Goal: Information Seeking & Learning: Learn about a topic

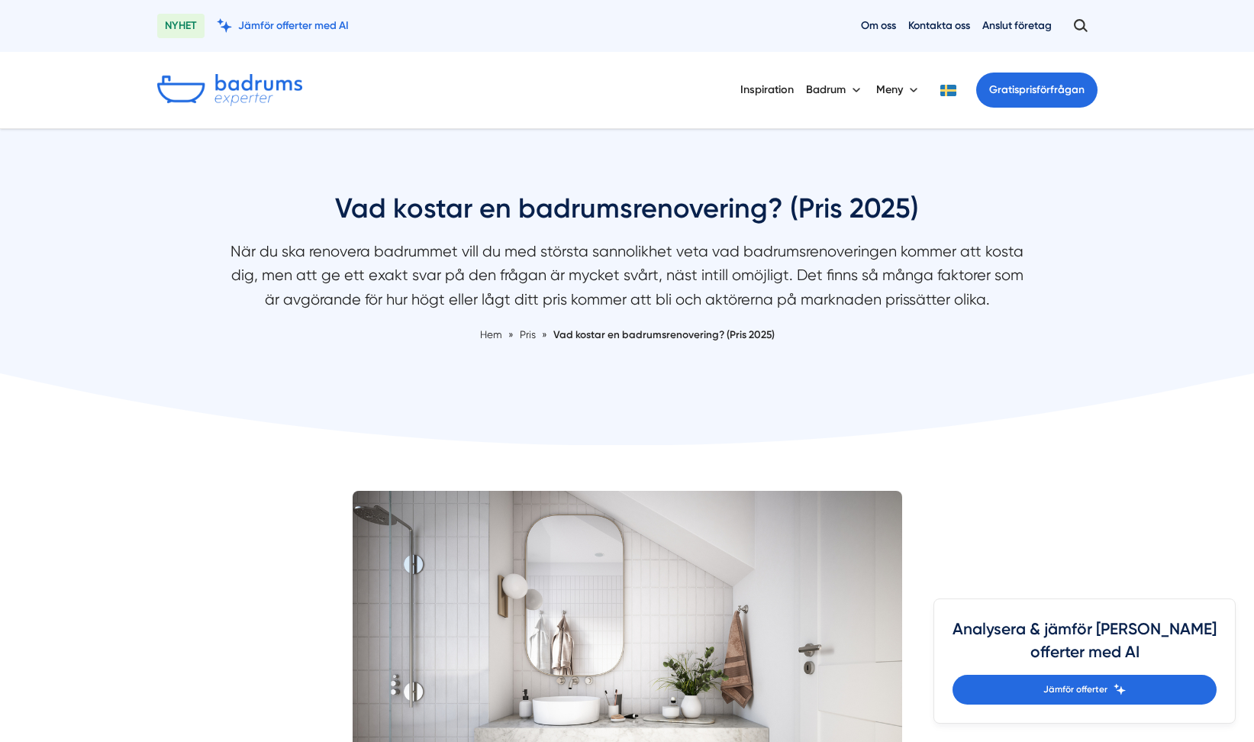
click at [1093, 338] on div "Vad kostar en badrumsrenovering? (Pris 2025) När du ska renovera badrummet vill…" at bounding box center [627, 284] width 977 height 189
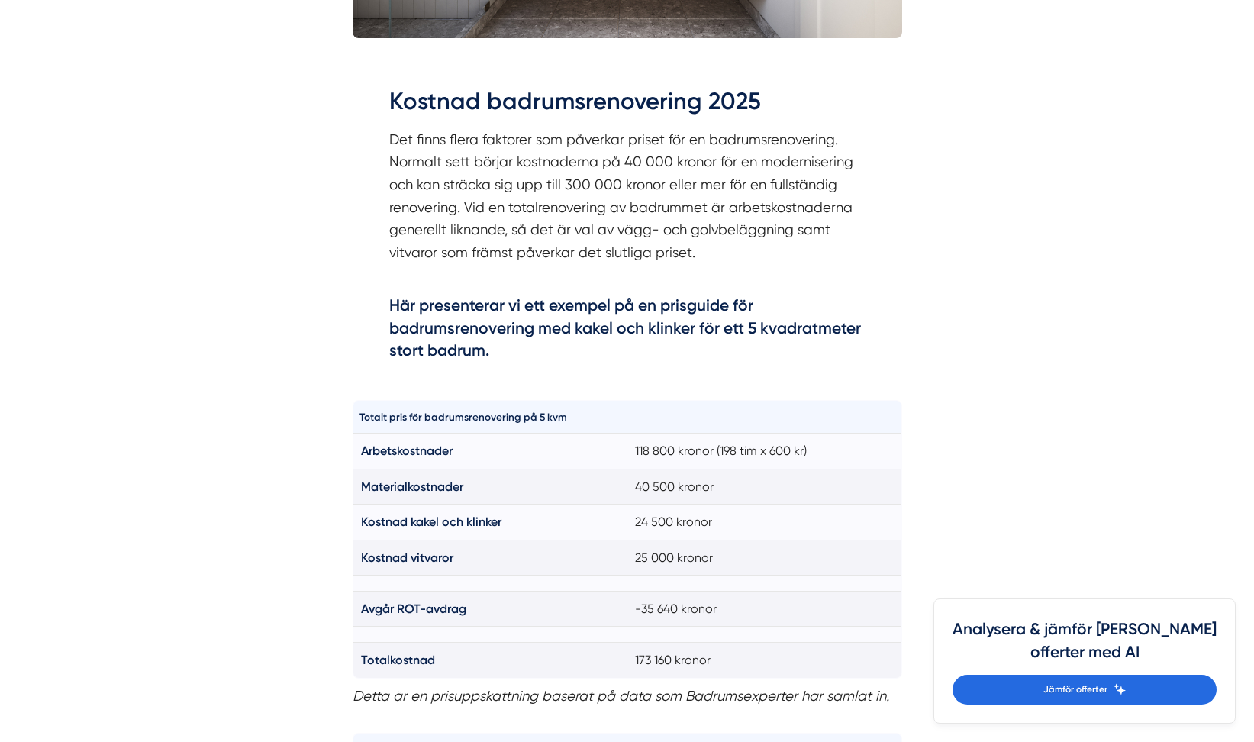
scroll to position [839, 0]
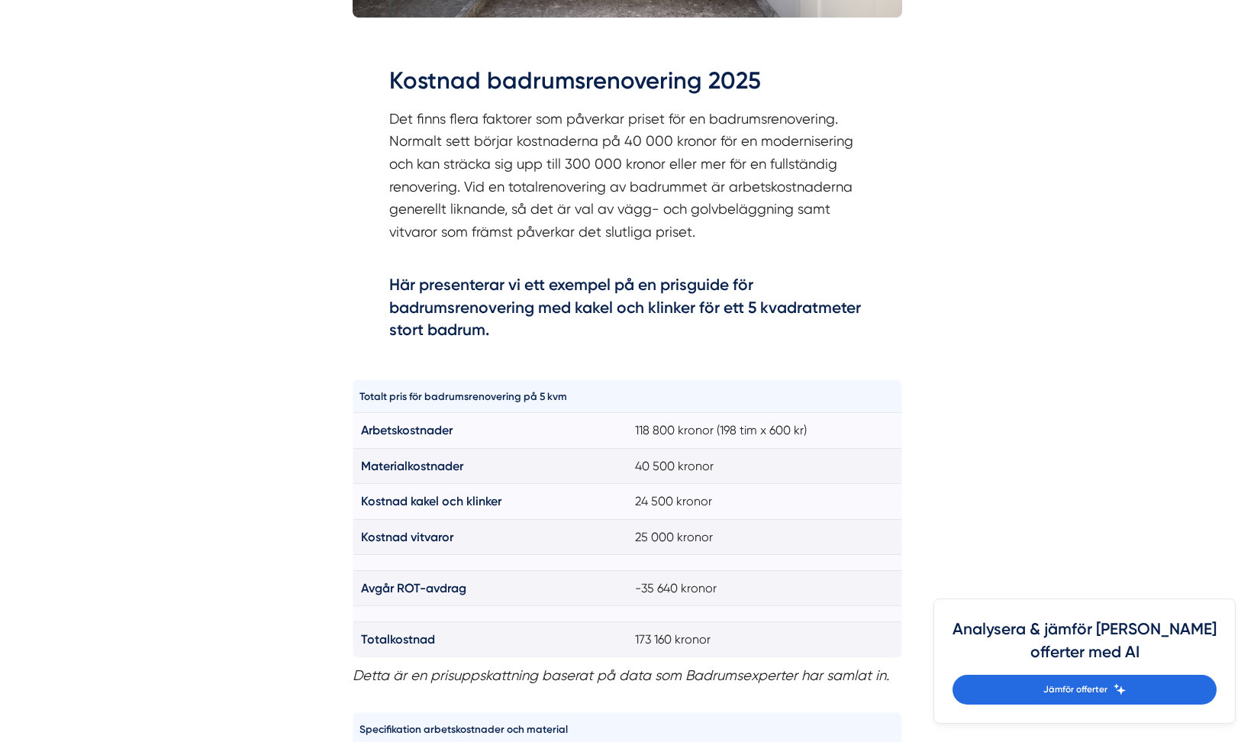
click at [686, 172] on p "Det finns flera faktorer som påverkar priset för en badrumsrenovering. Normalt …" at bounding box center [627, 187] width 476 height 159
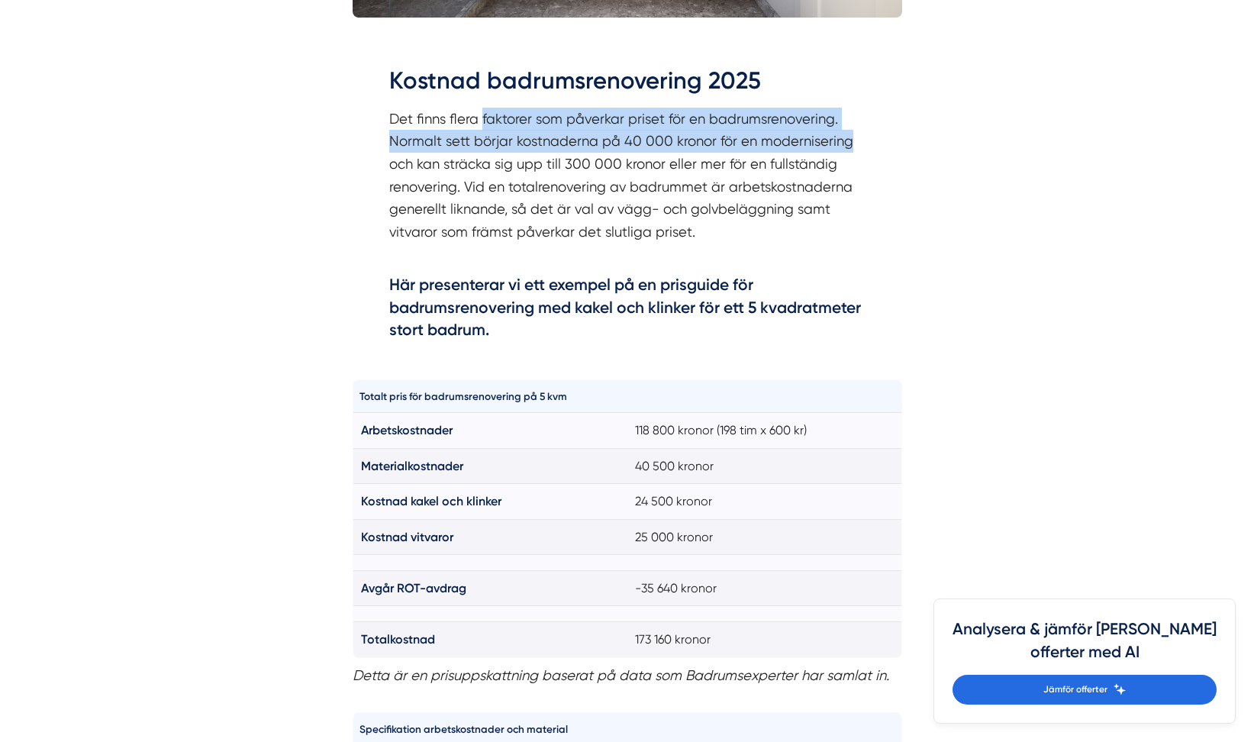
drag, startPoint x: 481, startPoint y: 127, endPoint x: 865, endPoint y: 150, distance: 385.2
click at [865, 150] on div "Kostnad badrumsrenovering 2025 Det finns flera faktorer som påverkar priset för…" at bounding box center [626, 206] width 549 height 328
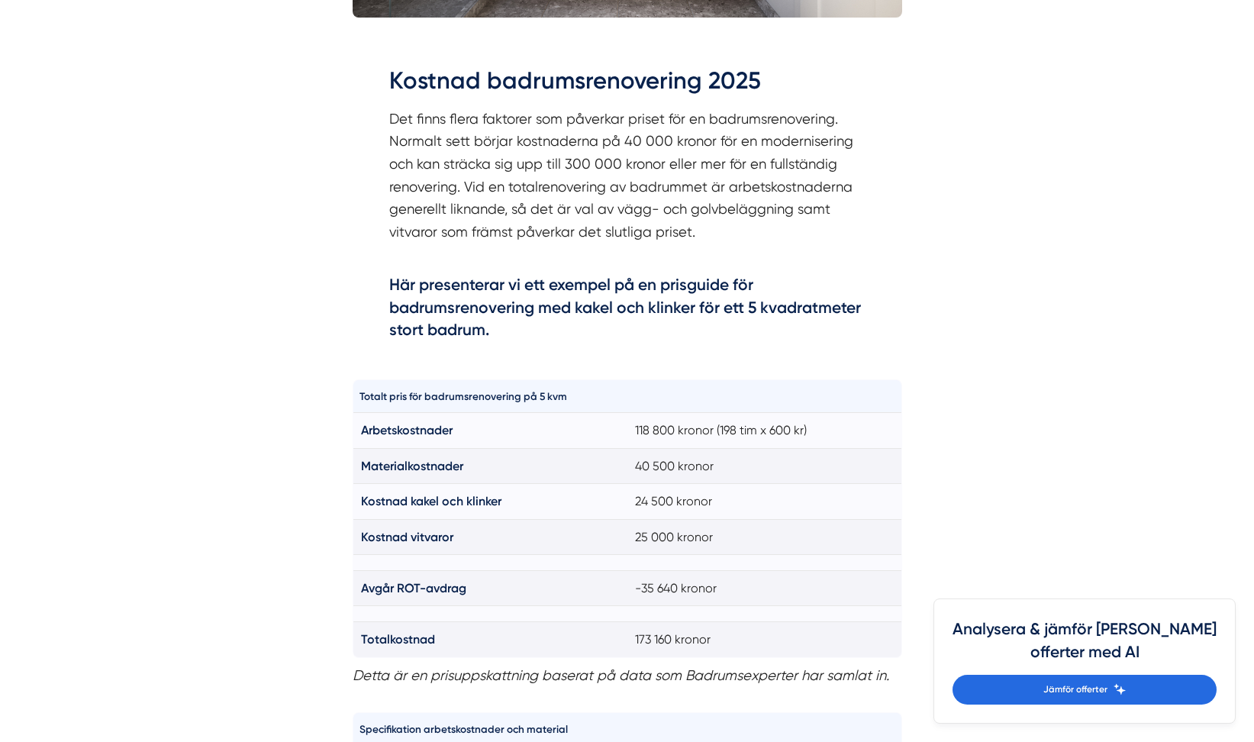
drag, startPoint x: 865, startPoint y: 150, endPoint x: 736, endPoint y: 187, distance: 134.0
click at [737, 187] on p "Det finns flera faktorer som påverkar priset för en badrumsrenovering. Normalt …" at bounding box center [627, 187] width 476 height 159
drag, startPoint x: 562, startPoint y: 175, endPoint x: 776, endPoint y: 166, distance: 214.6
click at [776, 166] on p "Det finns flera faktorer som påverkar priset för en badrumsrenovering. Normalt …" at bounding box center [627, 187] width 476 height 159
drag, startPoint x: 776, startPoint y: 166, endPoint x: 720, endPoint y: 212, distance: 72.1
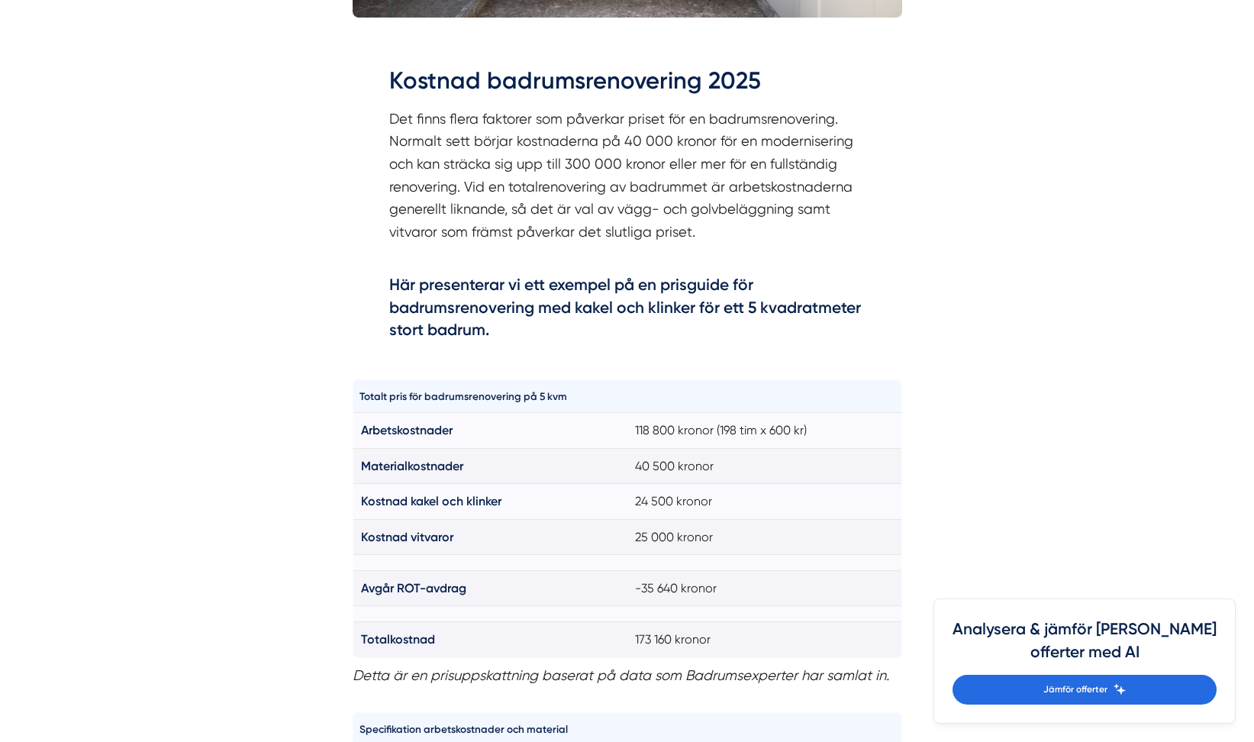
click at [720, 212] on p "Det finns flera faktorer som påverkar priset för en badrumsrenovering. Normalt …" at bounding box center [627, 187] width 476 height 159
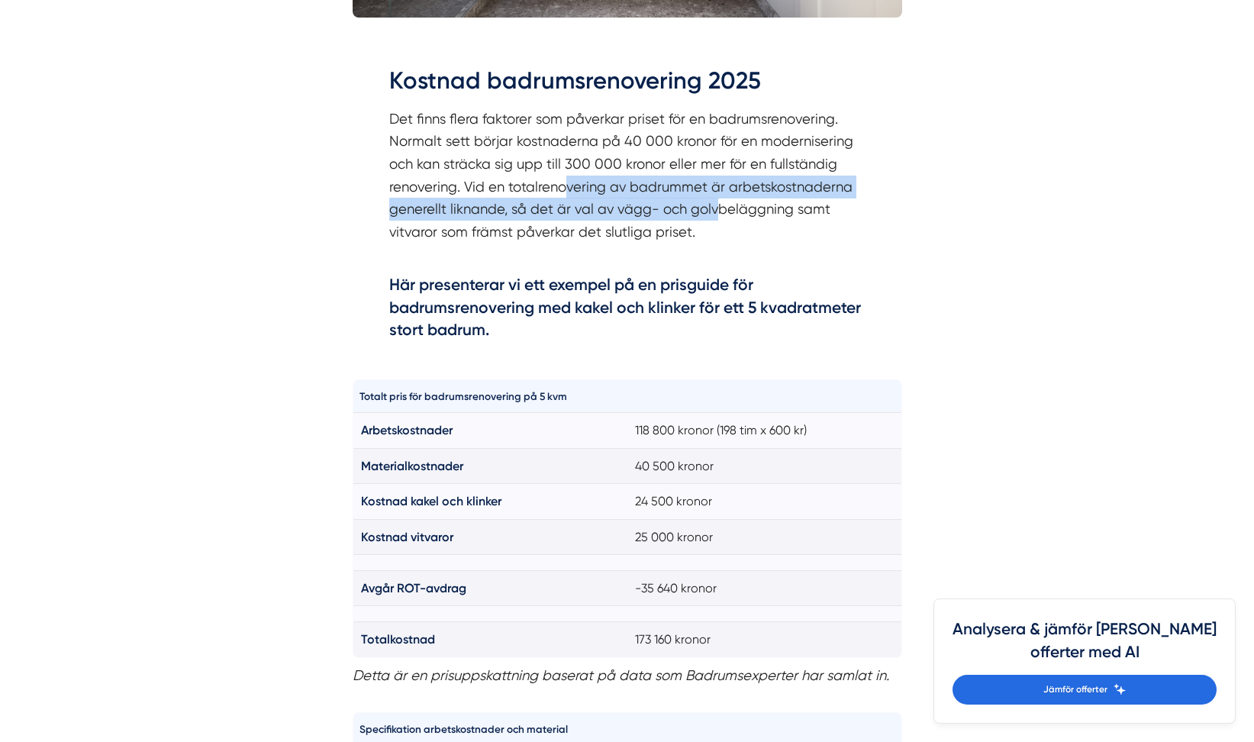
drag, startPoint x: 563, startPoint y: 177, endPoint x: 711, endPoint y: 219, distance: 153.9
click at [712, 218] on p "Det finns flera faktorer som påverkar priset för en badrumsrenovering. Normalt …" at bounding box center [627, 187] width 476 height 159
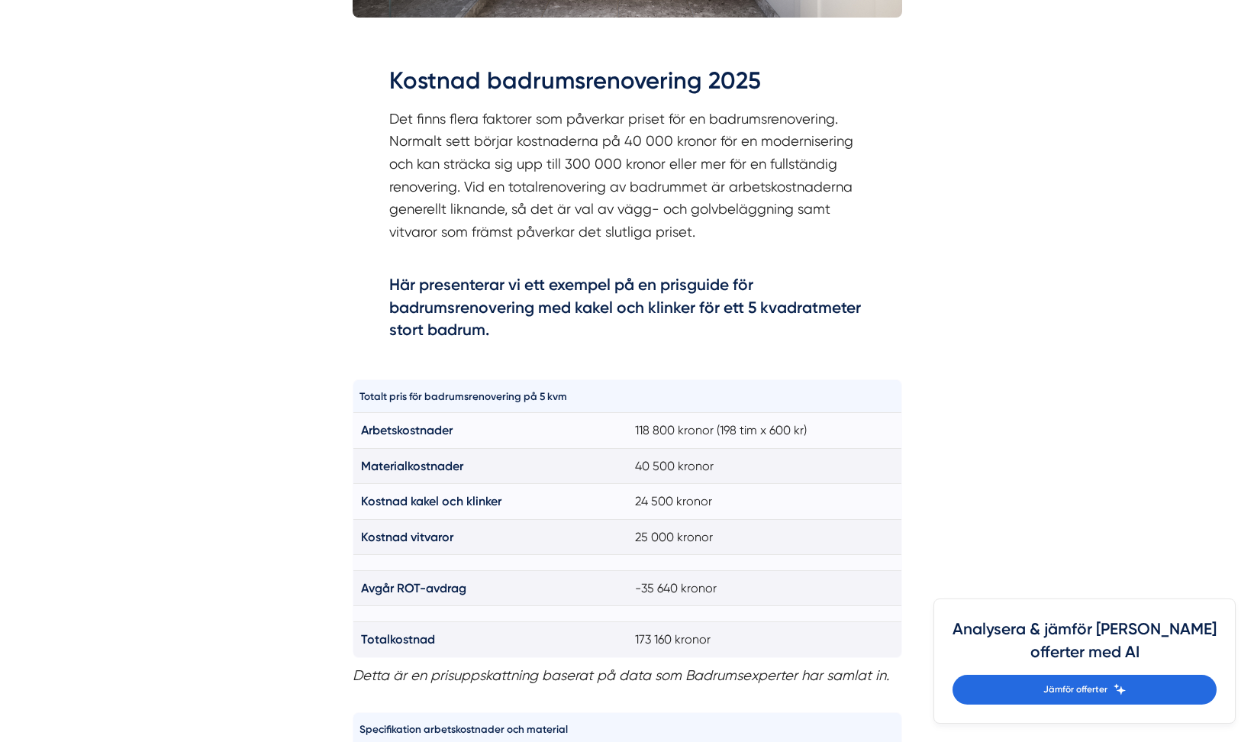
drag, startPoint x: 711, startPoint y: 219, endPoint x: 516, endPoint y: 262, distance: 200.1
click at [516, 262] on p "Det finns flera faktorer som påverkar priset för en badrumsrenovering. Normalt …" at bounding box center [627, 187] width 476 height 159
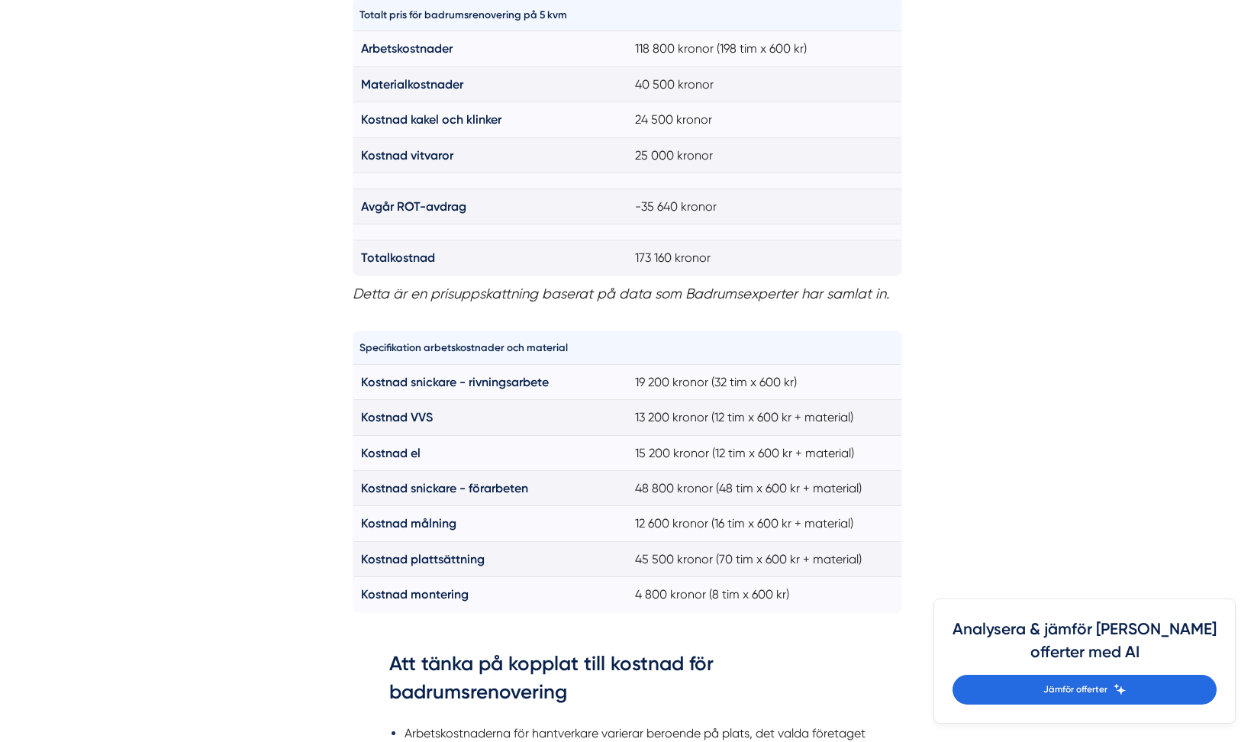
scroll to position [1144, 0]
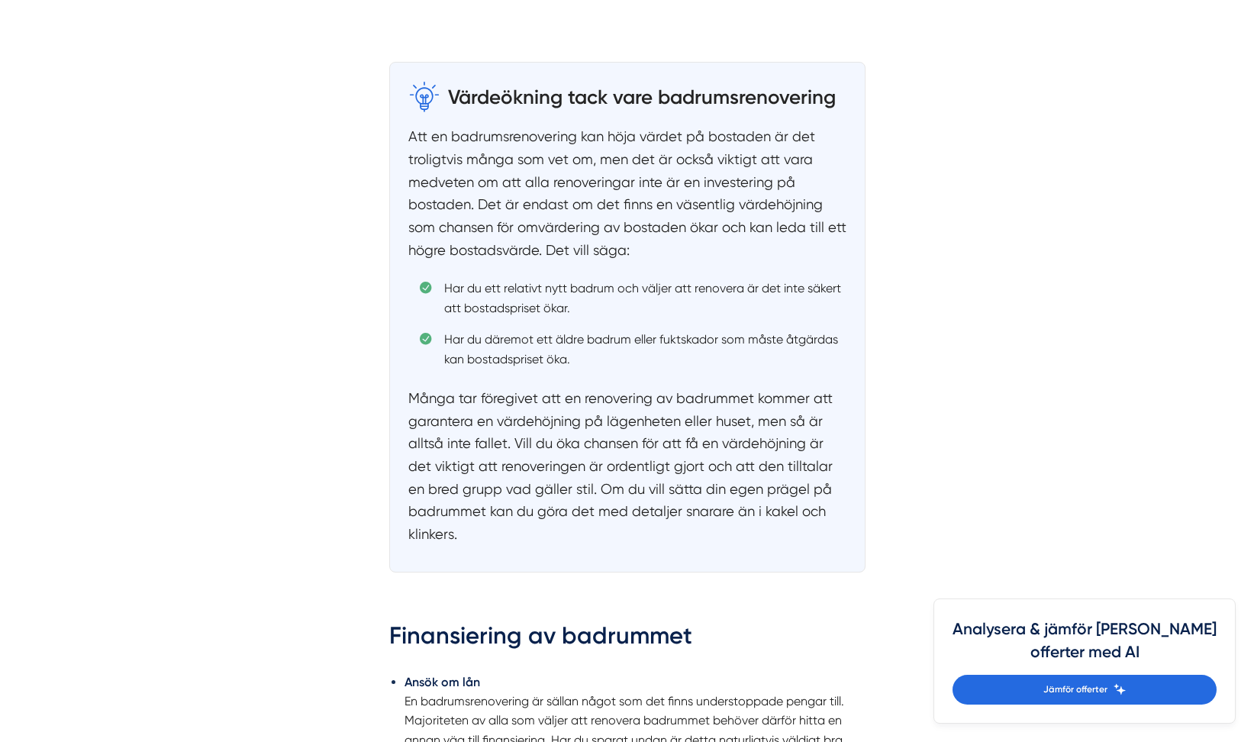
scroll to position [2136, 0]
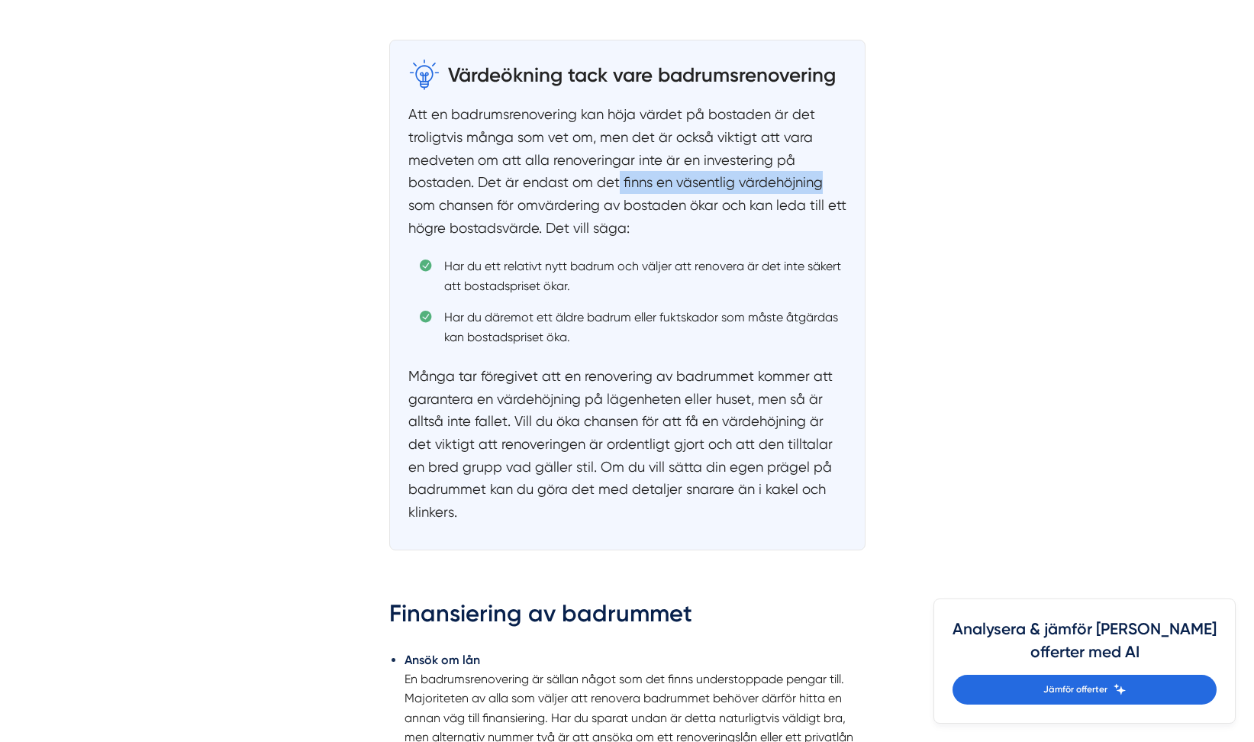
drag, startPoint x: 616, startPoint y: 182, endPoint x: 910, endPoint y: 186, distance: 294.5
drag, startPoint x: 910, startPoint y: 186, endPoint x: 971, endPoint y: 278, distance: 110.3
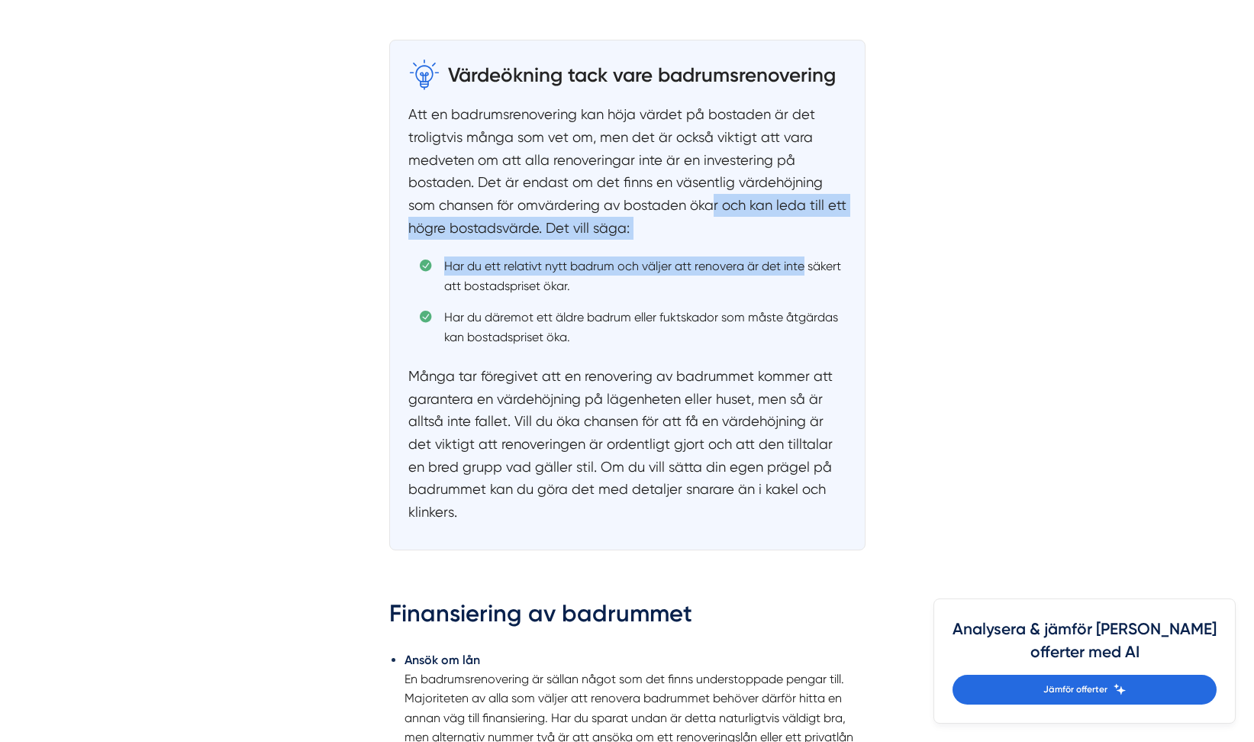
drag, startPoint x: 713, startPoint y: 199, endPoint x: 804, endPoint y: 257, distance: 108.4
click at [804, 257] on div "Värdeökning tack vare badrumsrenovering Att en badrumsrenovering kan höja värde…" at bounding box center [627, 295] width 476 height 510
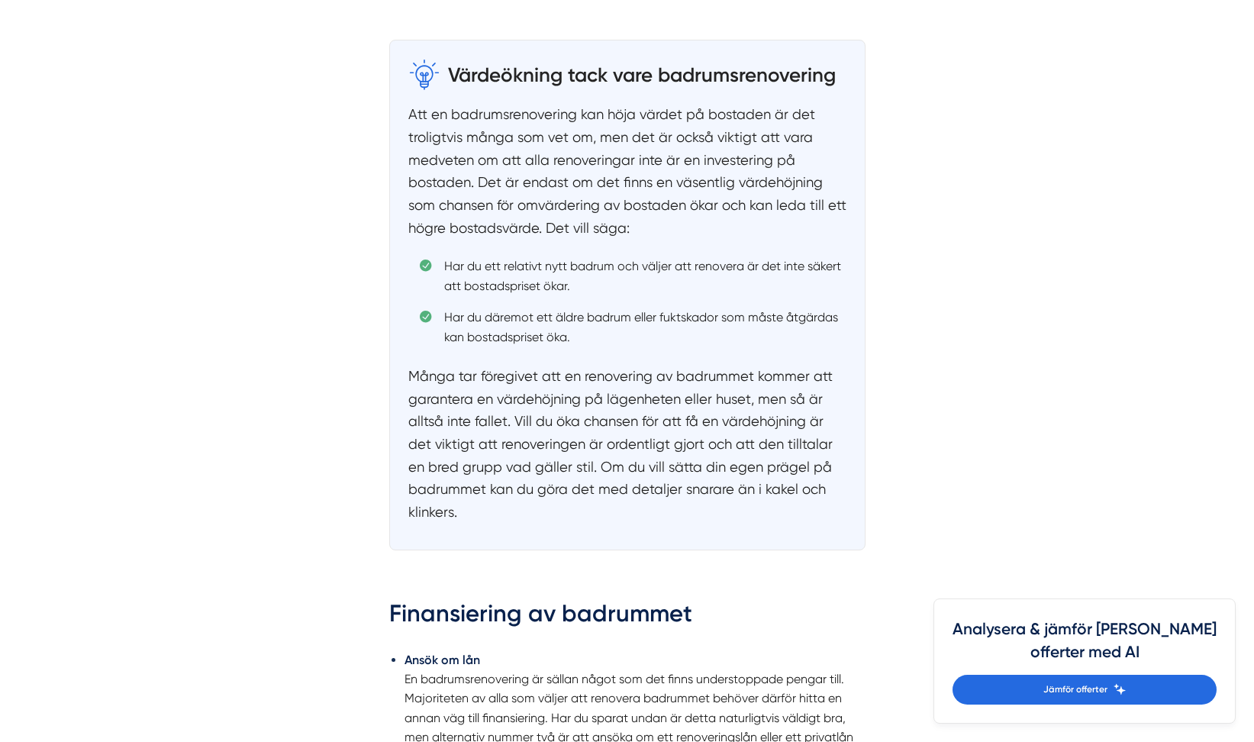
drag, startPoint x: 804, startPoint y: 257, endPoint x: 968, endPoint y: 322, distance: 176.4
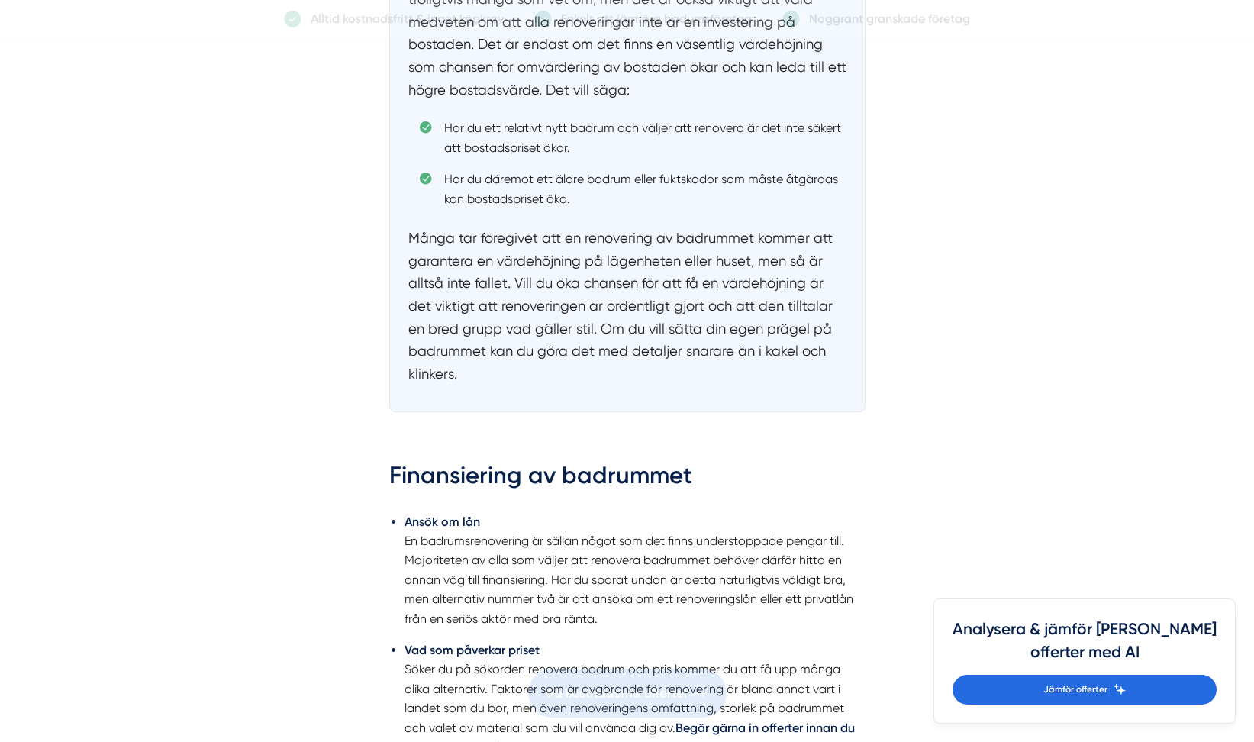
scroll to position [2289, 0]
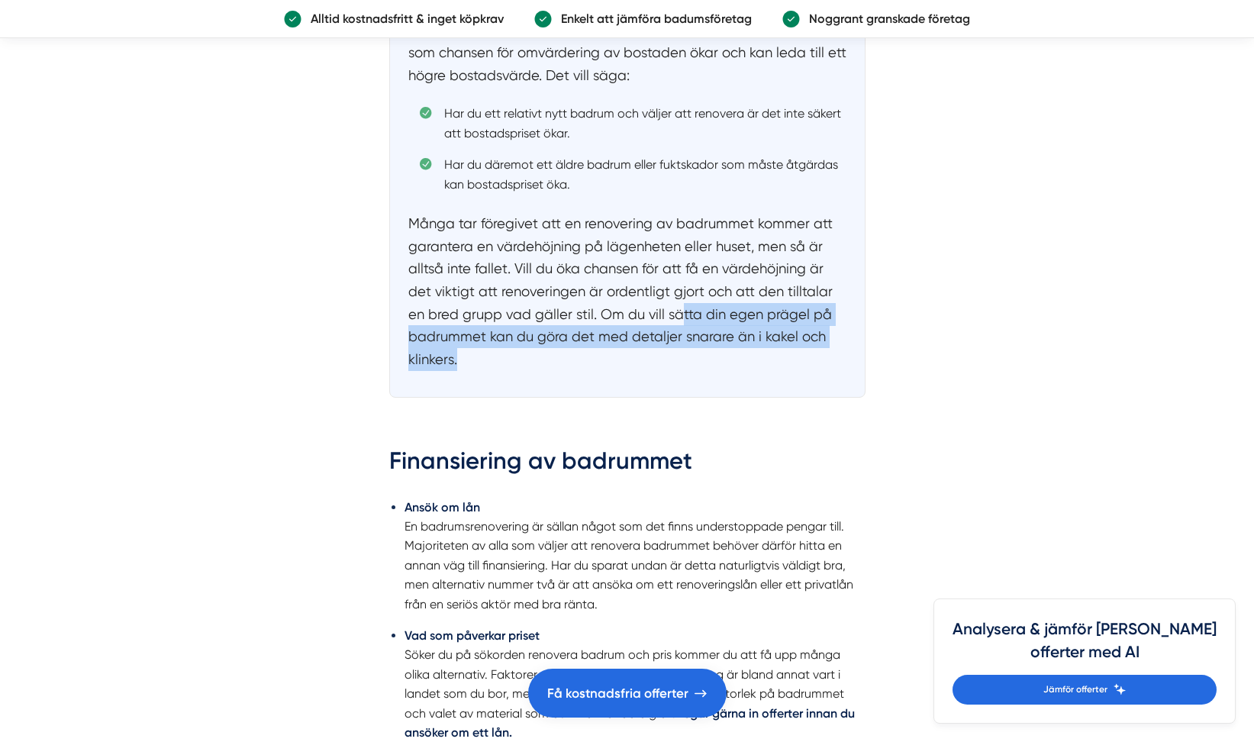
drag, startPoint x: 709, startPoint y: 309, endPoint x: 841, endPoint y: 365, distance: 143.6
click at [841, 365] on p "Många tar föregivet att en renovering av badrummet kommer att garantera en värd…" at bounding box center [627, 291] width 438 height 159
drag, startPoint x: 841, startPoint y: 365, endPoint x: 999, endPoint y: 365, distance: 157.9
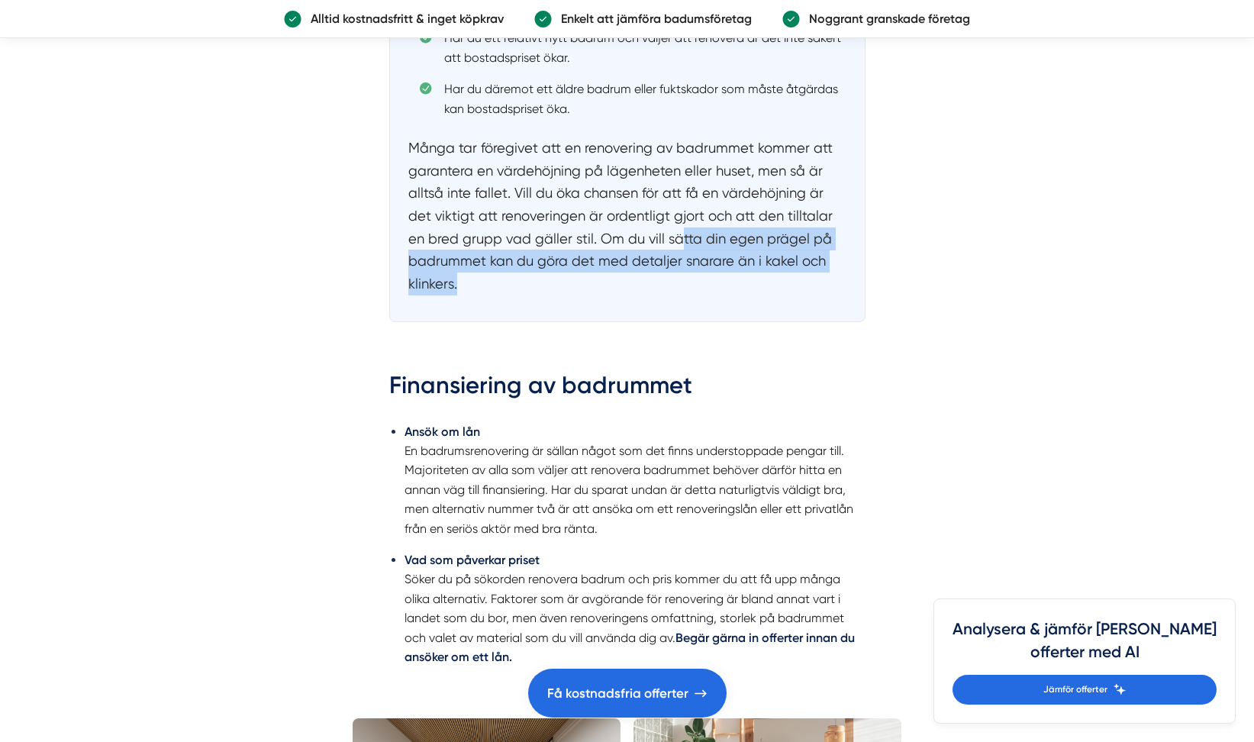
scroll to position [2365, 0]
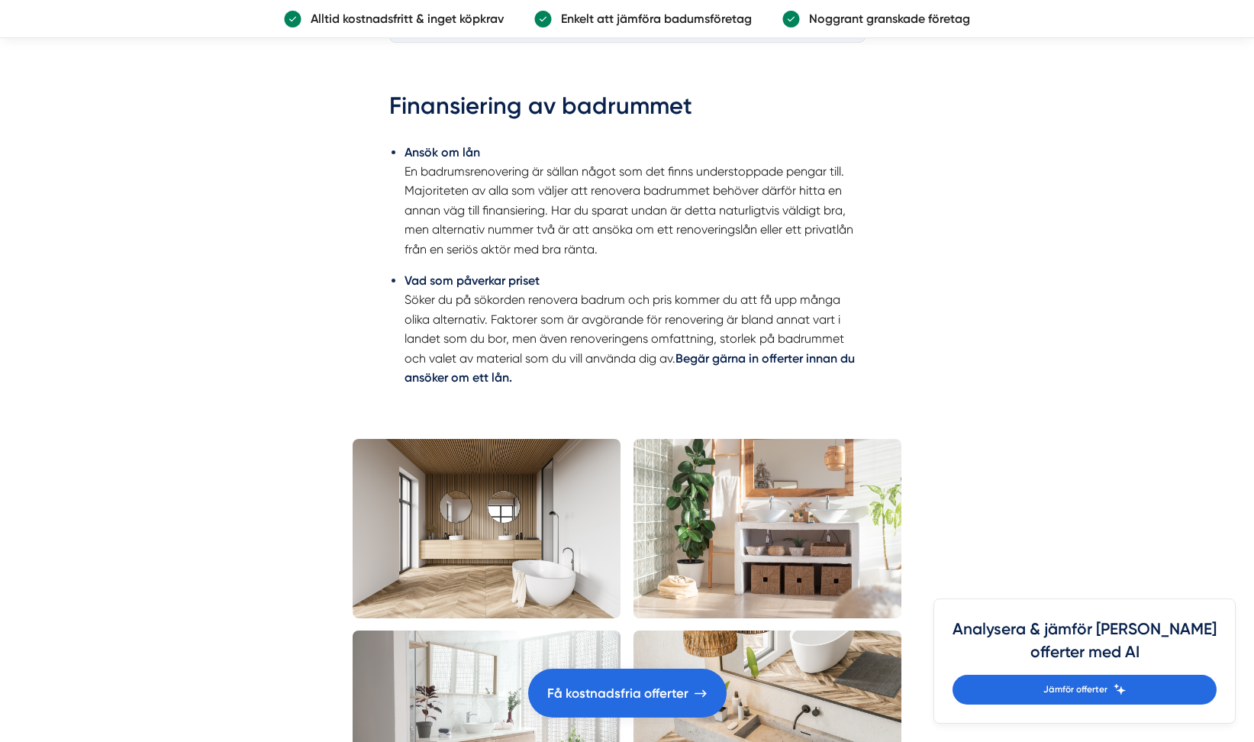
scroll to position [2670, 0]
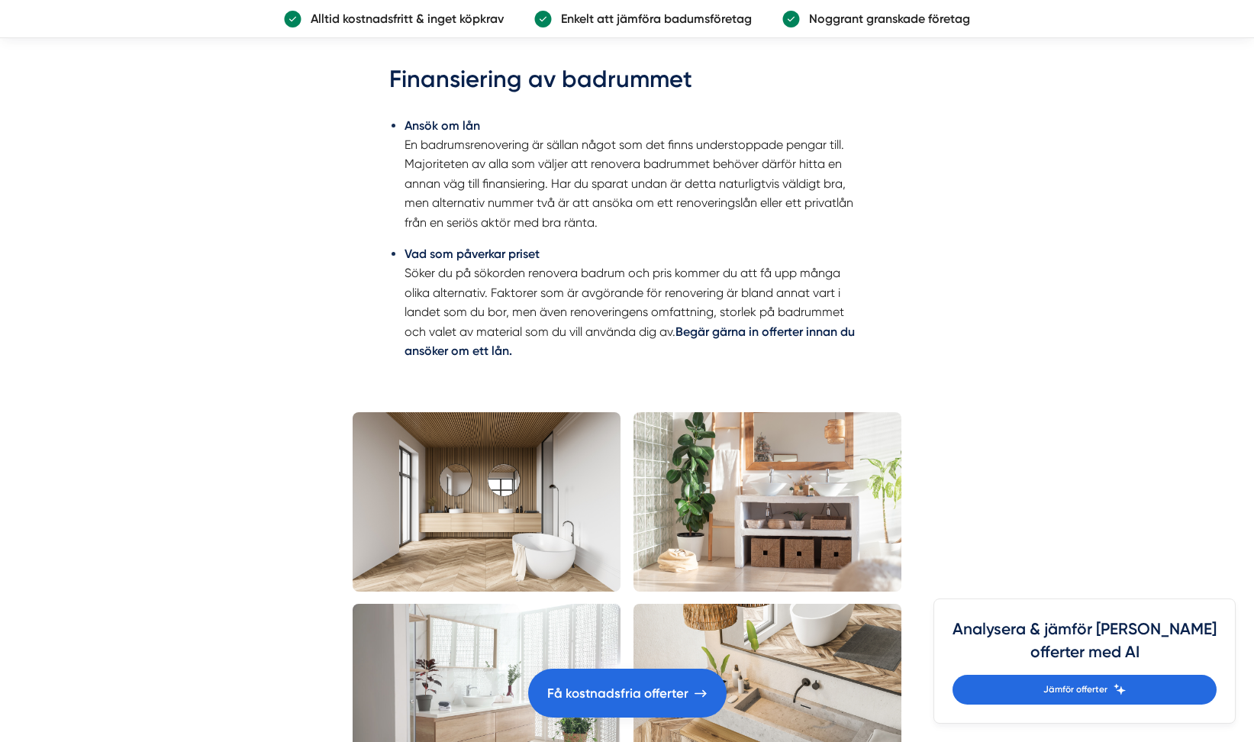
drag, startPoint x: 1013, startPoint y: 292, endPoint x: 1019, endPoint y: 300, distance: 9.8
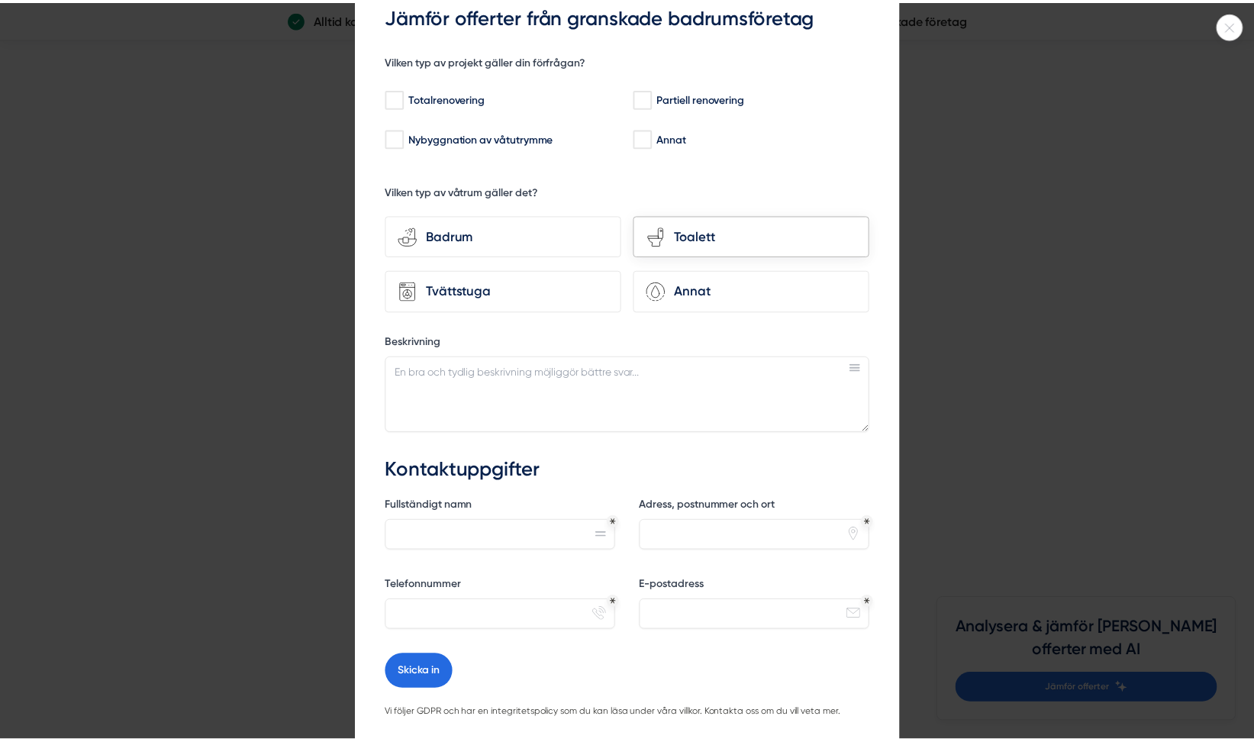
scroll to position [0, 0]
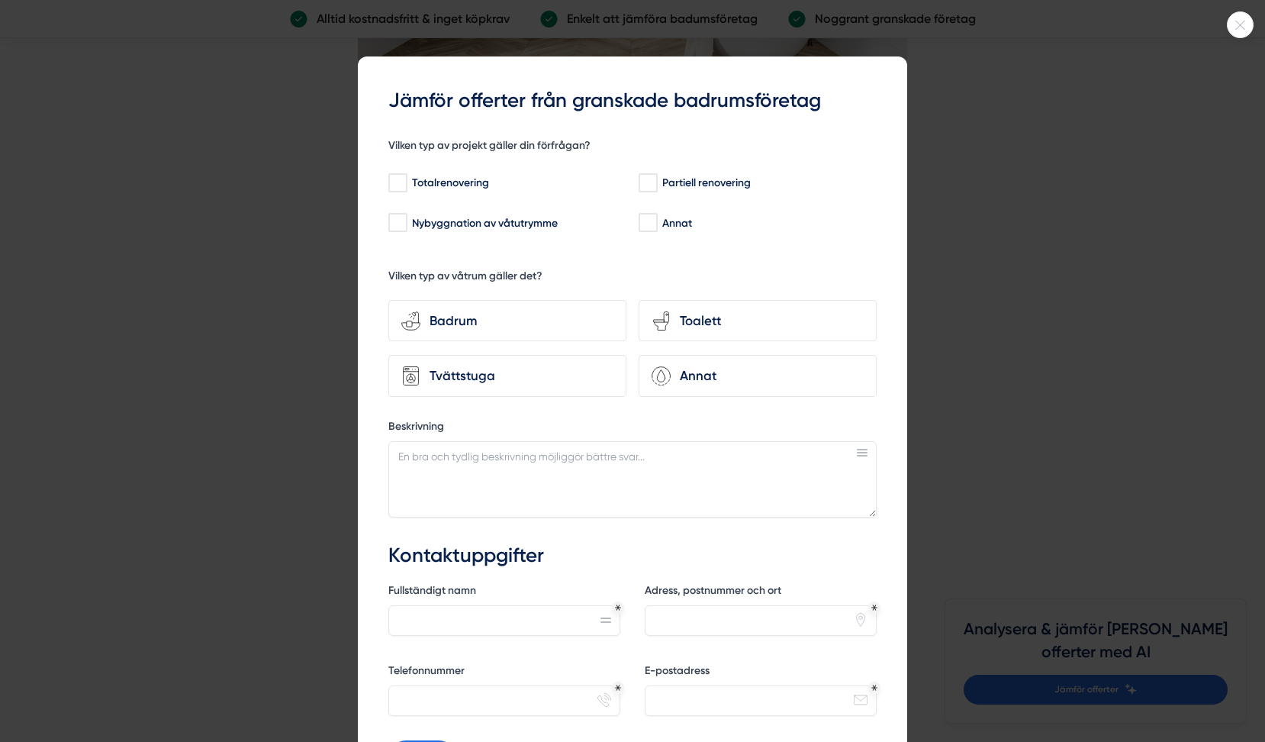
click at [1038, 174] on div at bounding box center [632, 371] width 1265 height 742
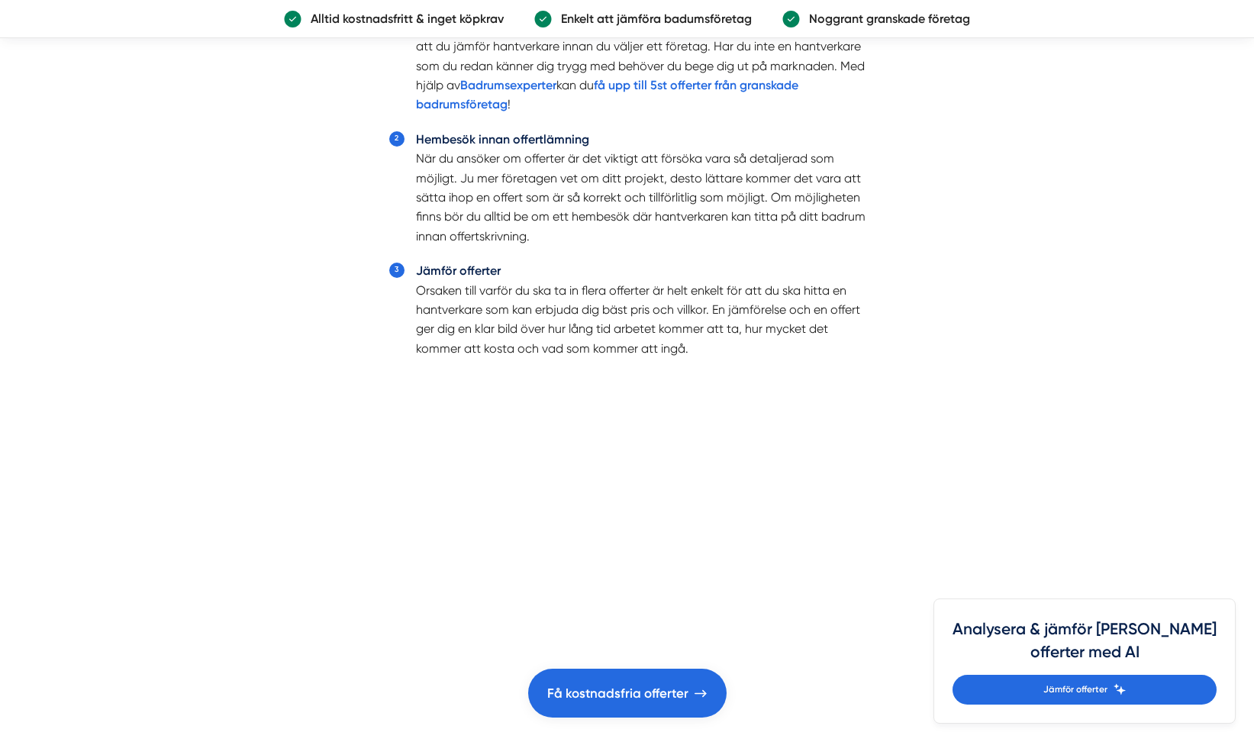
scroll to position [5112, 0]
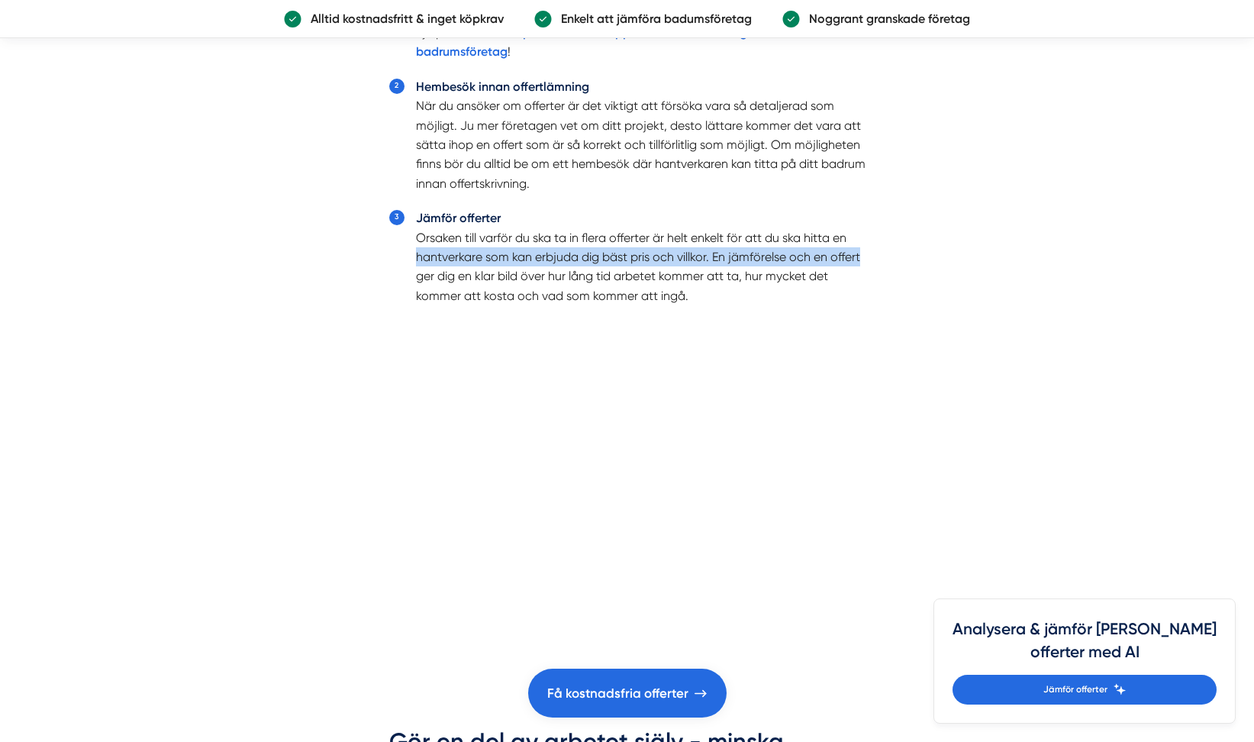
drag, startPoint x: 985, startPoint y: 245, endPoint x: 990, endPoint y: 262, distance: 17.6
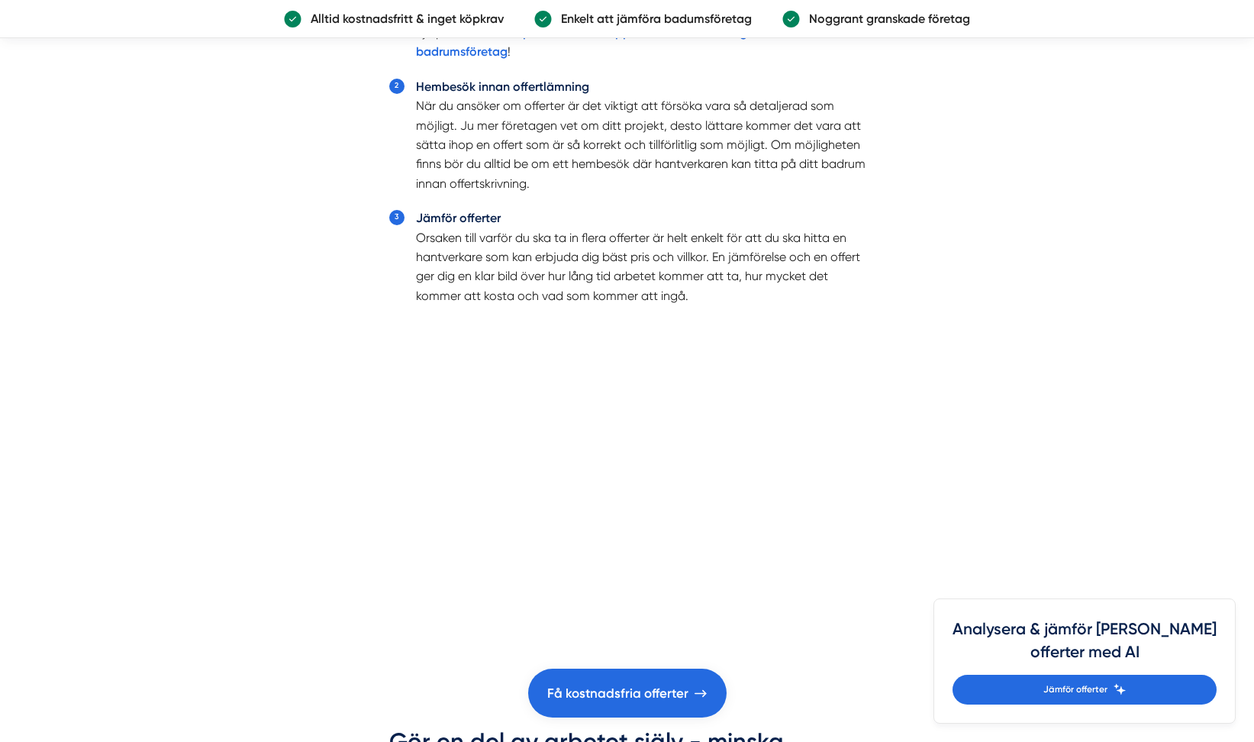
drag, startPoint x: 990, startPoint y: 262, endPoint x: 1076, endPoint y: 394, distance: 157.9
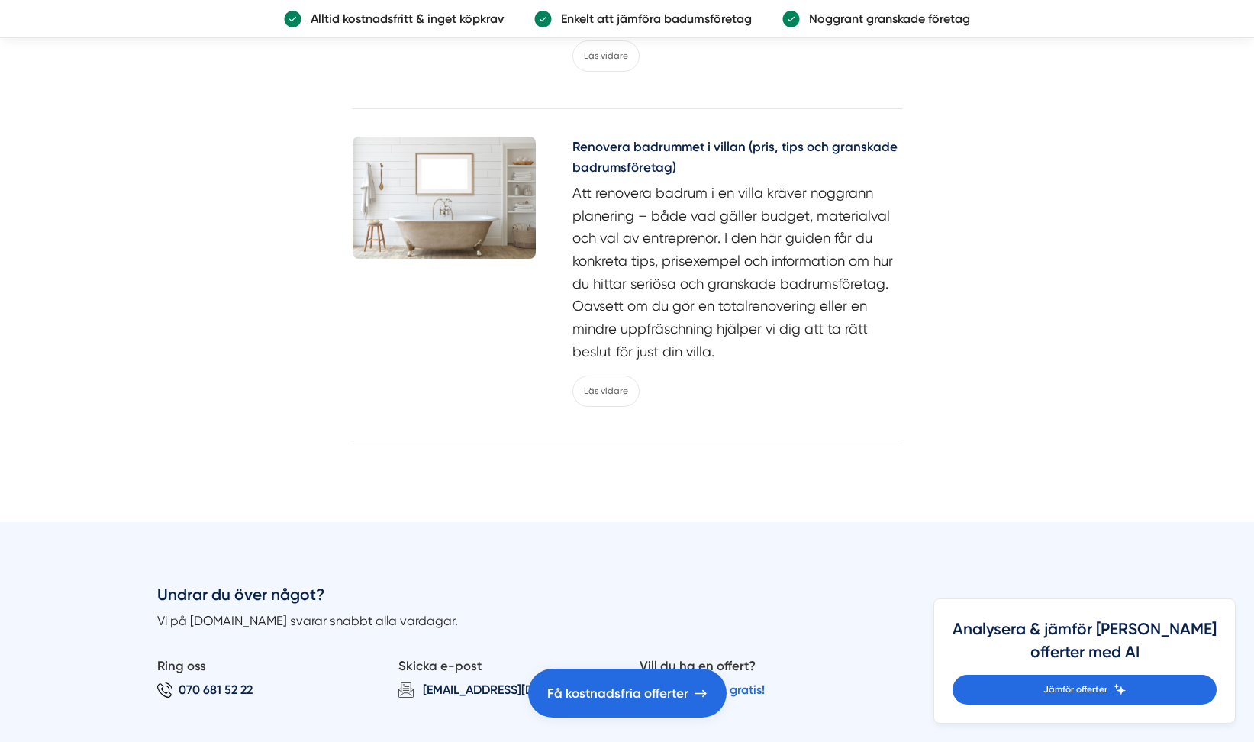
scroll to position [7477, 0]
